Goal: Book appointment/travel/reservation

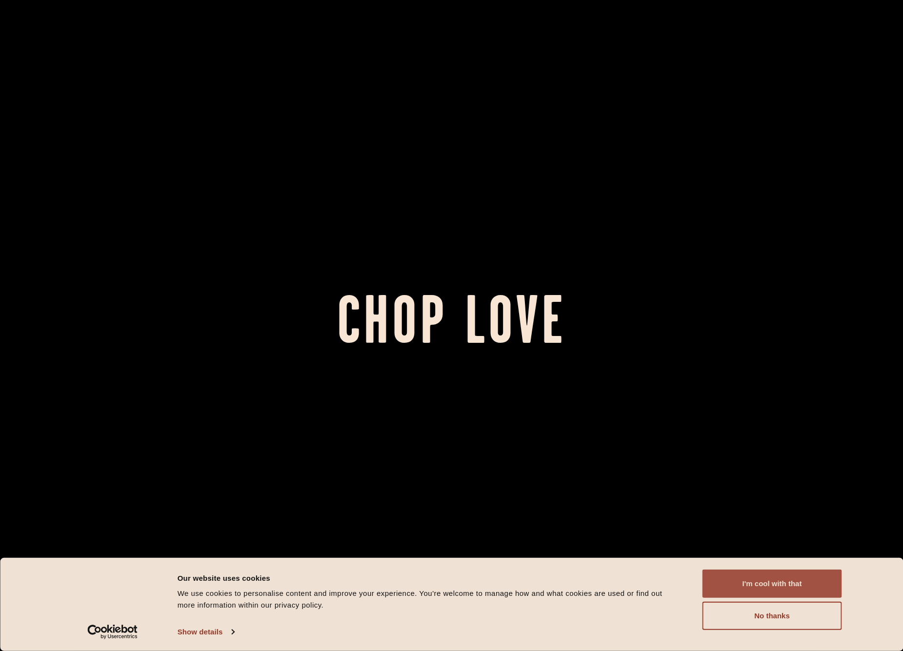
click at [795, 588] on button "I'm cool with that" at bounding box center [771, 584] width 139 height 28
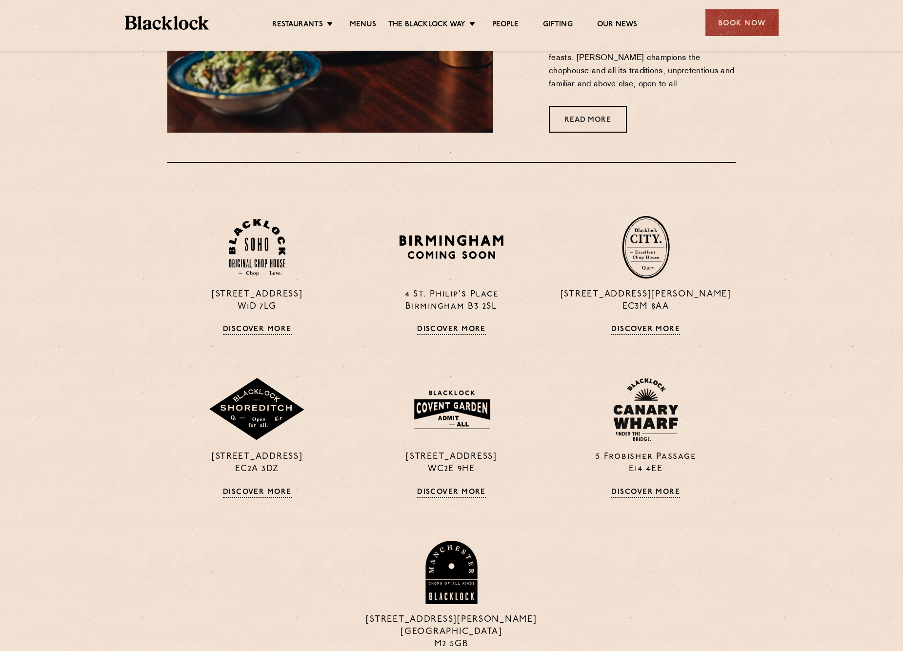
scroll to position [828, 0]
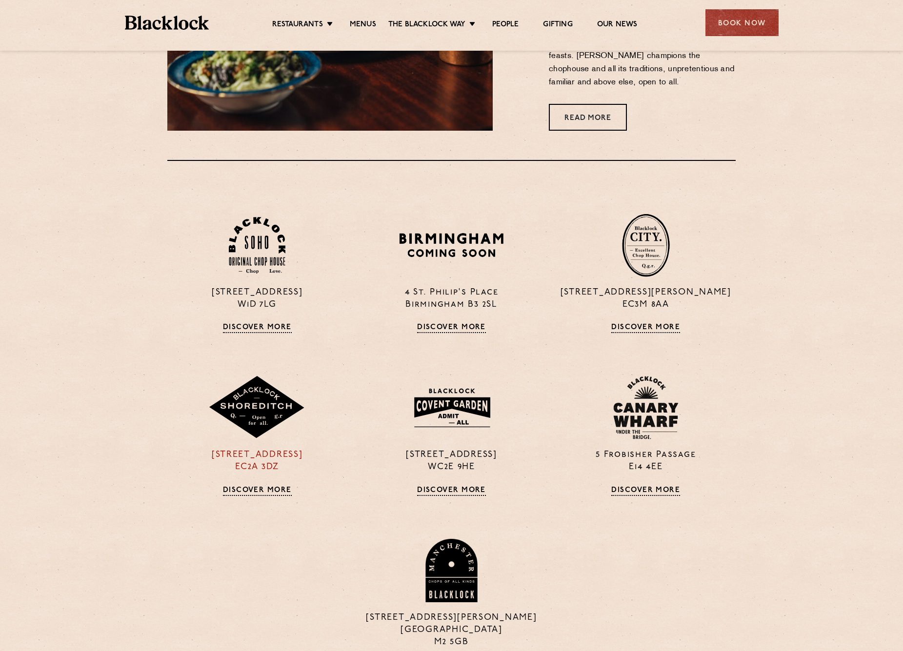
click at [279, 487] on link "Discover More" at bounding box center [257, 491] width 69 height 10
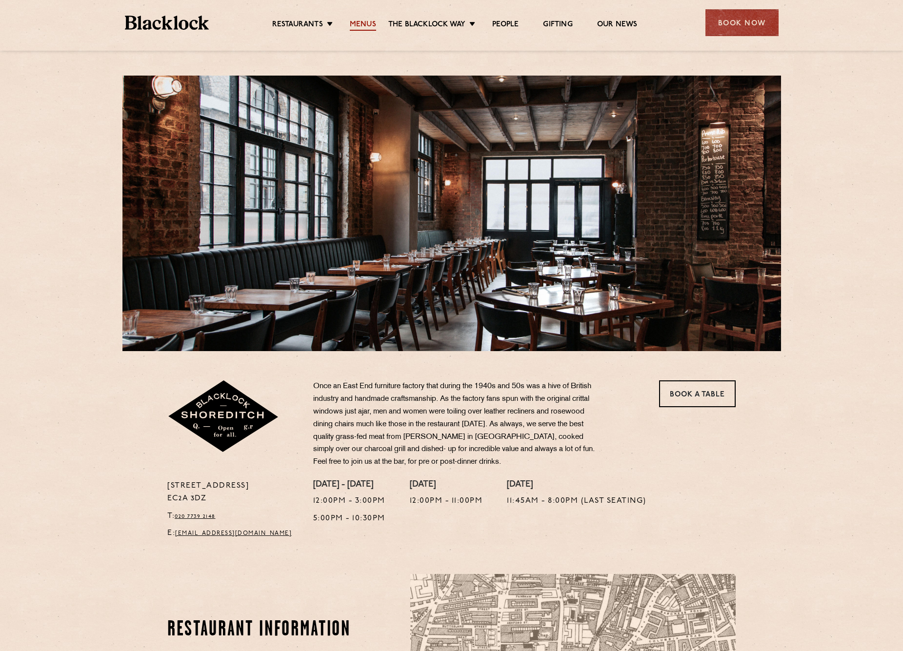
click at [356, 22] on link "Menus" at bounding box center [363, 25] width 26 height 11
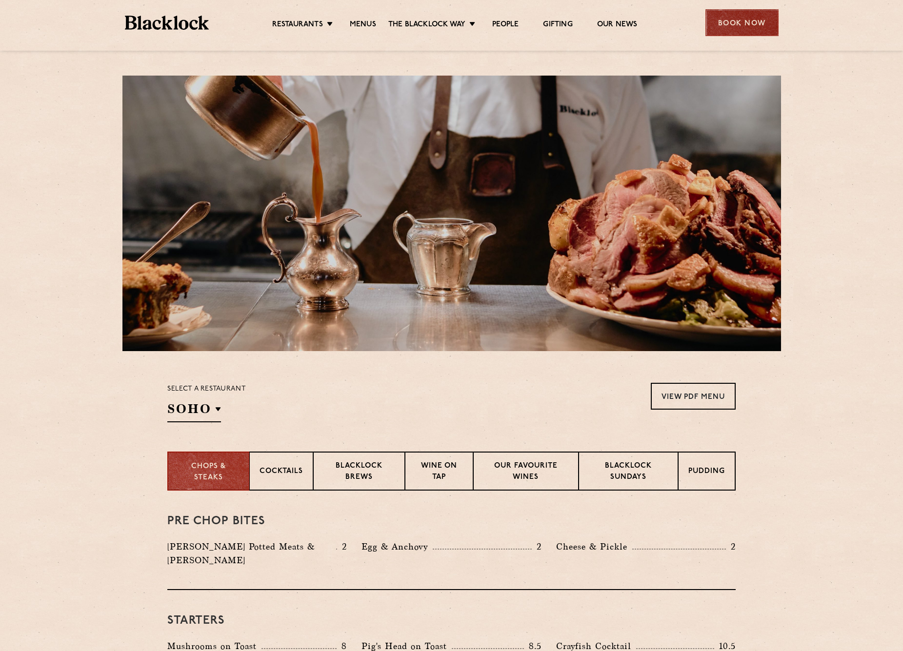
click at [735, 21] on div "Book Now" at bounding box center [741, 22] width 73 height 27
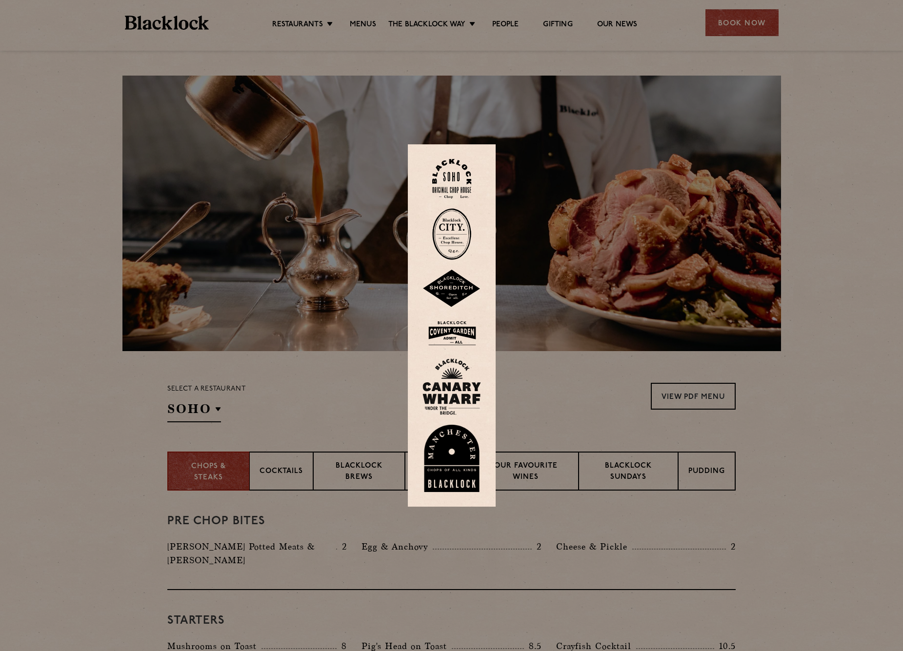
click at [451, 284] on img at bounding box center [451, 289] width 59 height 38
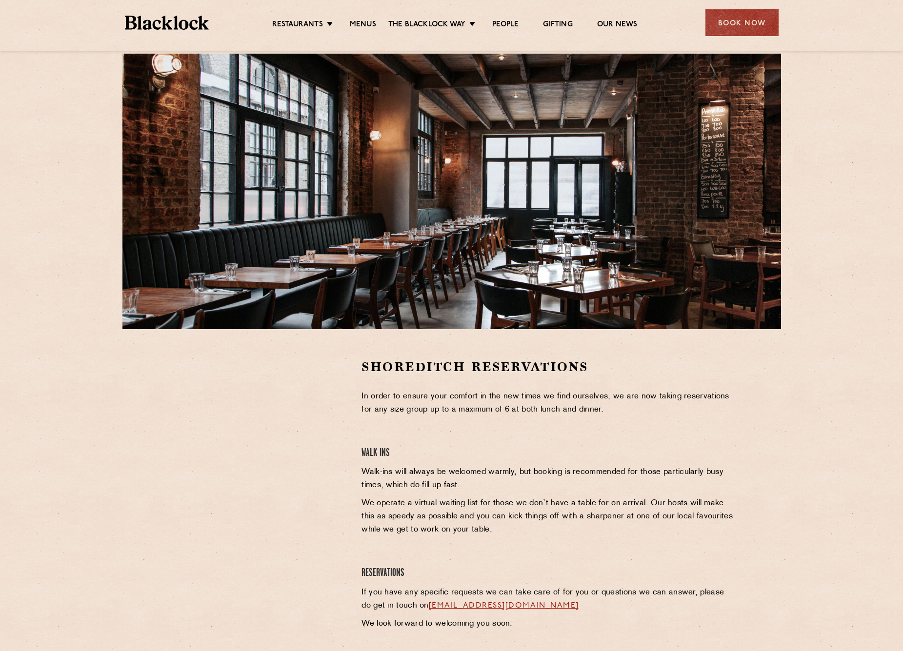
scroll to position [85, 0]
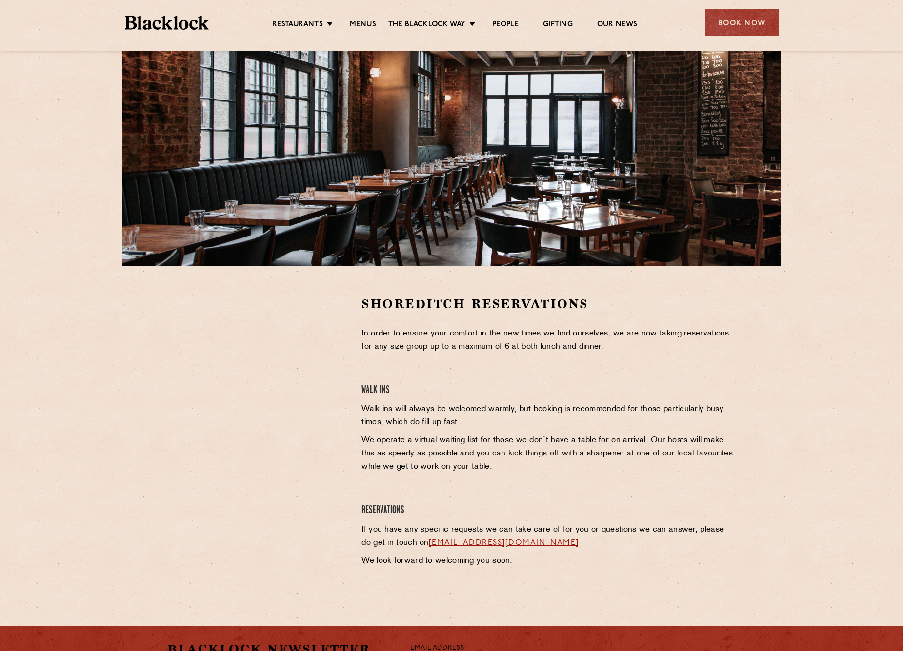
drag, startPoint x: 116, startPoint y: 374, endPoint x: 122, endPoint y: 380, distance: 9.0
click at [116, 374] on section "Shoreditch Reservations In order to ensure your comfort in the new times we fin…" at bounding box center [451, 433] width 903 height 335
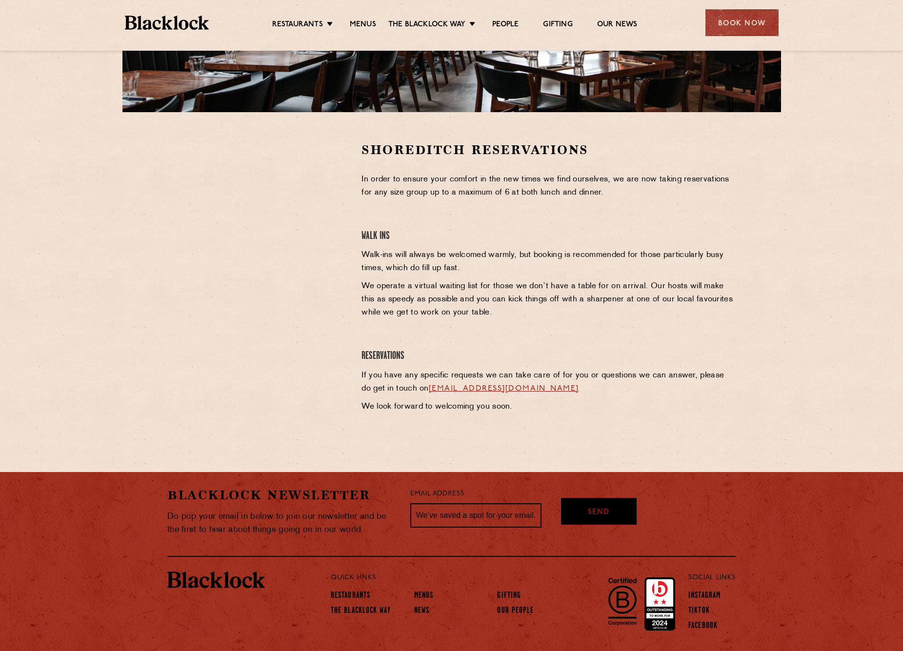
scroll to position [152, 0]
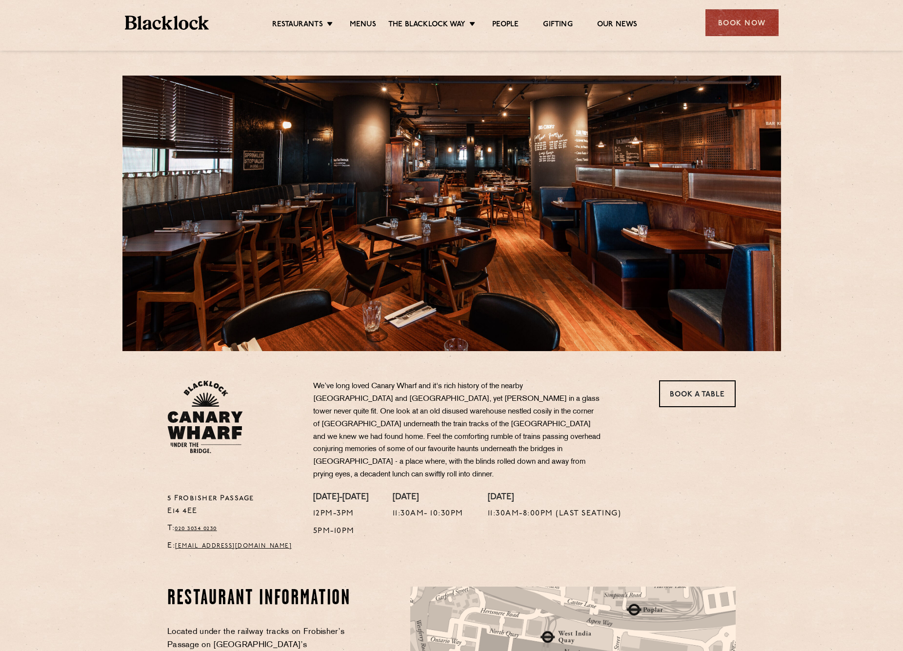
scroll to position [2, 0]
